Goal: Find specific page/section: Find specific page/section

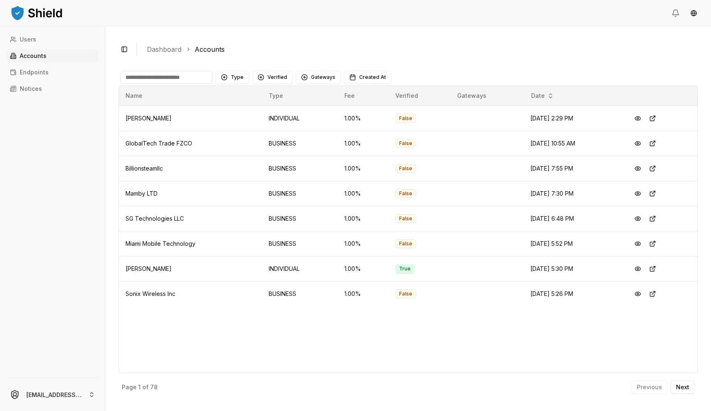
click at [57, 344] on div "Users Accounts Endpoints Notices" at bounding box center [52, 200] width 105 height 335
click at [676, 383] on button "Next" at bounding box center [683, 387] width 24 height 13
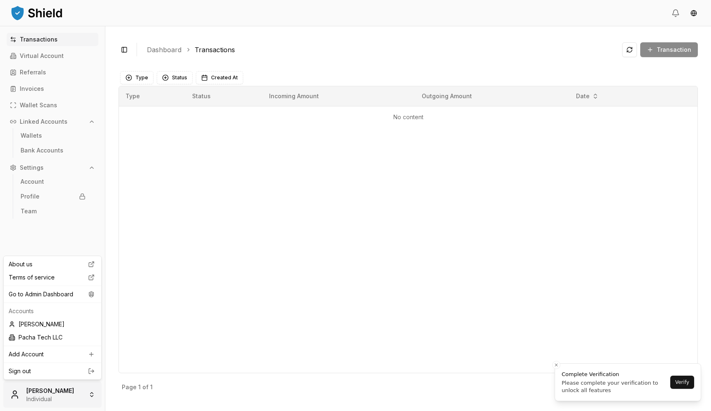
click at [54, 389] on html "Transactions Virtual Account Referrals Invoices Wallet Scans Linked Accounts Wa…" at bounding box center [355, 205] width 711 height 411
click at [60, 296] on div "Go to Admin Dashboard" at bounding box center [52, 294] width 94 height 13
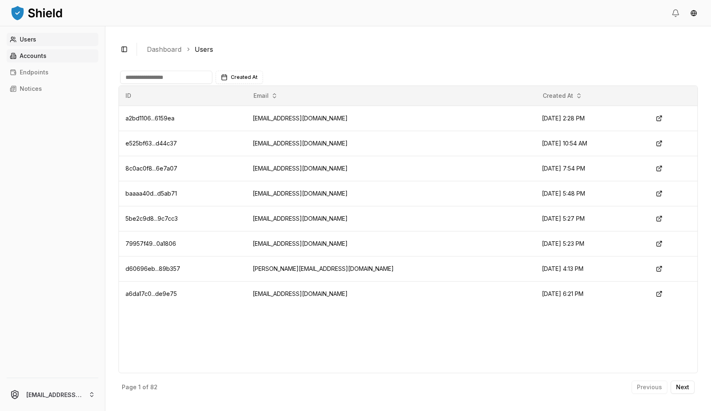
click at [58, 56] on link "Accounts" at bounding box center [53, 55] width 92 height 13
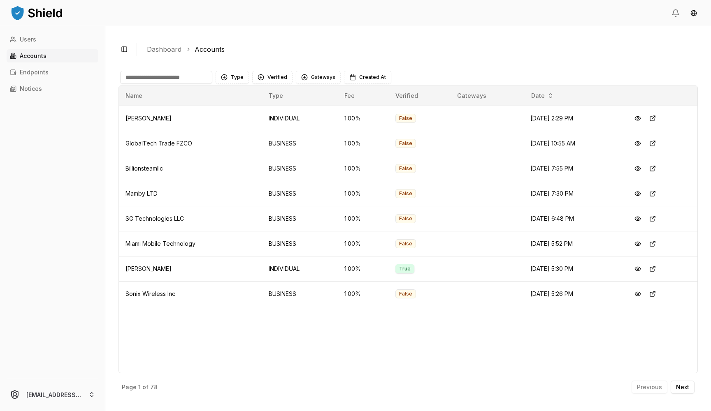
click at [161, 74] on input at bounding box center [166, 77] width 92 height 13
click at [187, 81] on input at bounding box center [166, 77] width 92 height 13
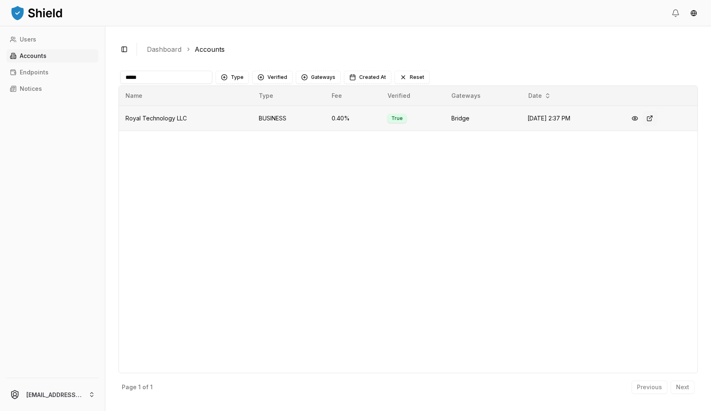
click at [653, 116] on button at bounding box center [649, 118] width 15 height 15
click at [154, 83] on input "*****" at bounding box center [166, 77] width 92 height 13
type input "***"
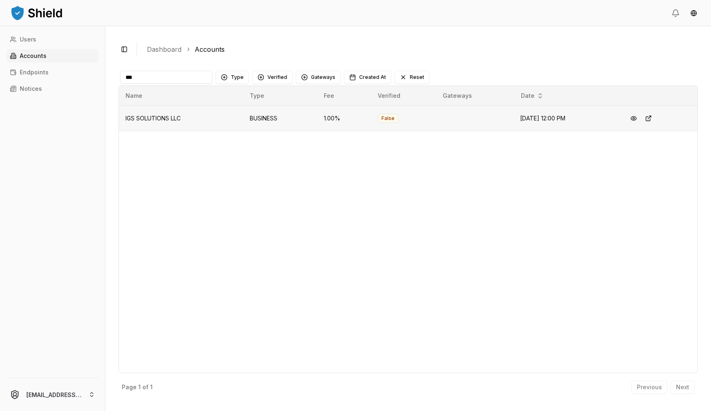
click at [152, 122] on td "IGS SOLUTIONS LLC" at bounding box center [181, 118] width 124 height 25
click at [656, 119] on button at bounding box center [648, 118] width 15 height 15
